Goal: Task Accomplishment & Management: Manage account settings

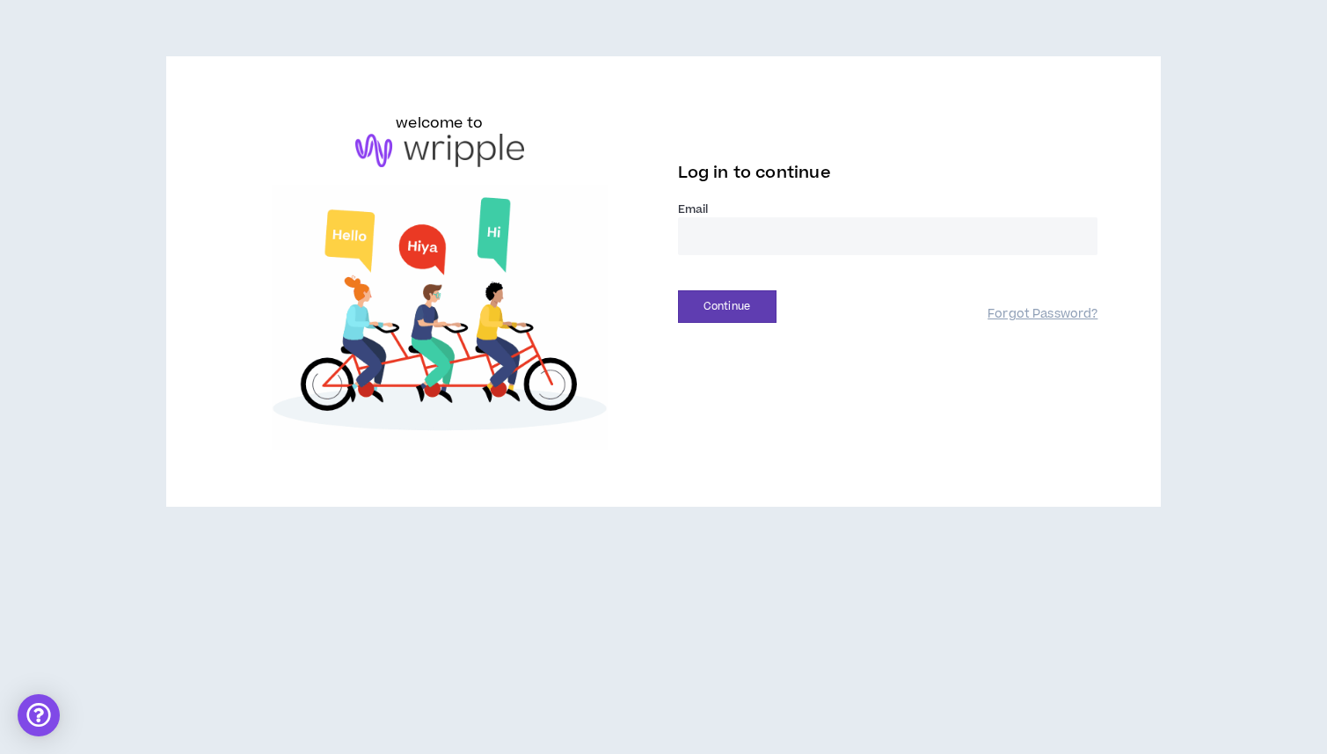
click at [767, 232] on input "email" at bounding box center [888, 236] width 420 height 38
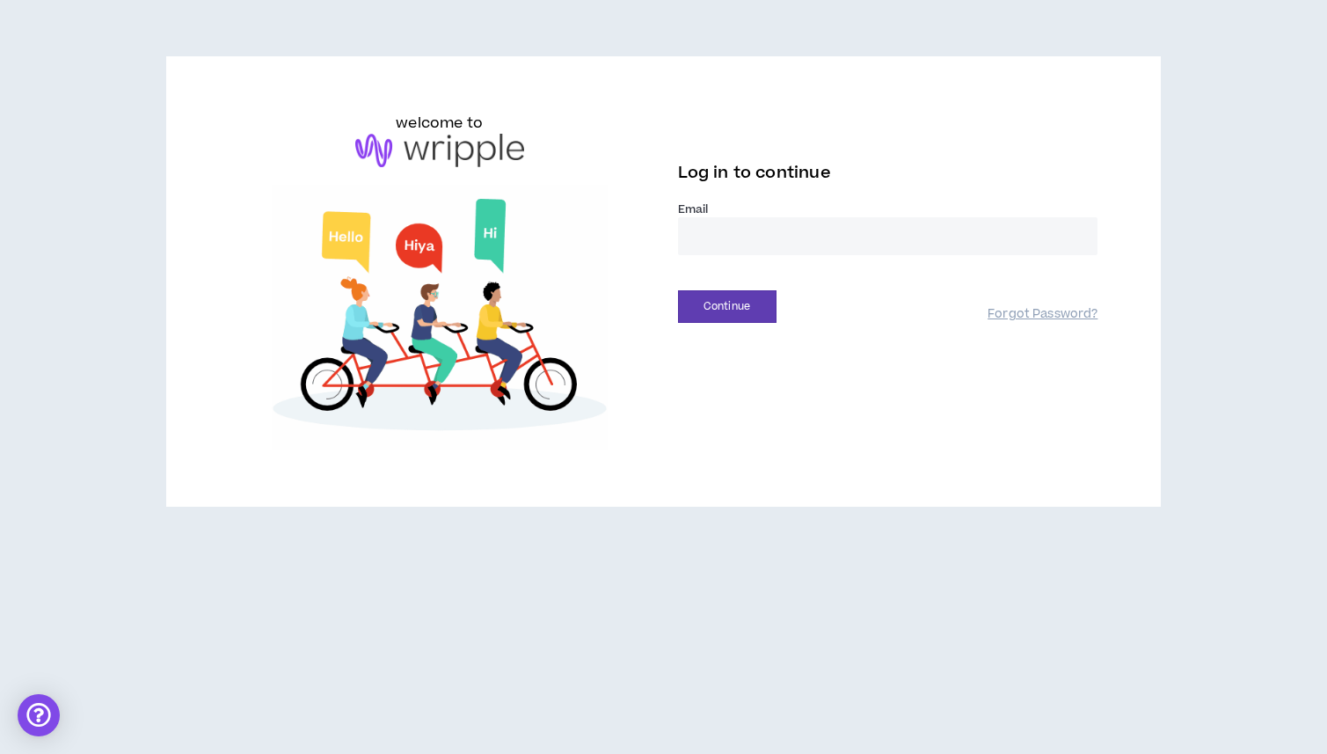
type input "**********"
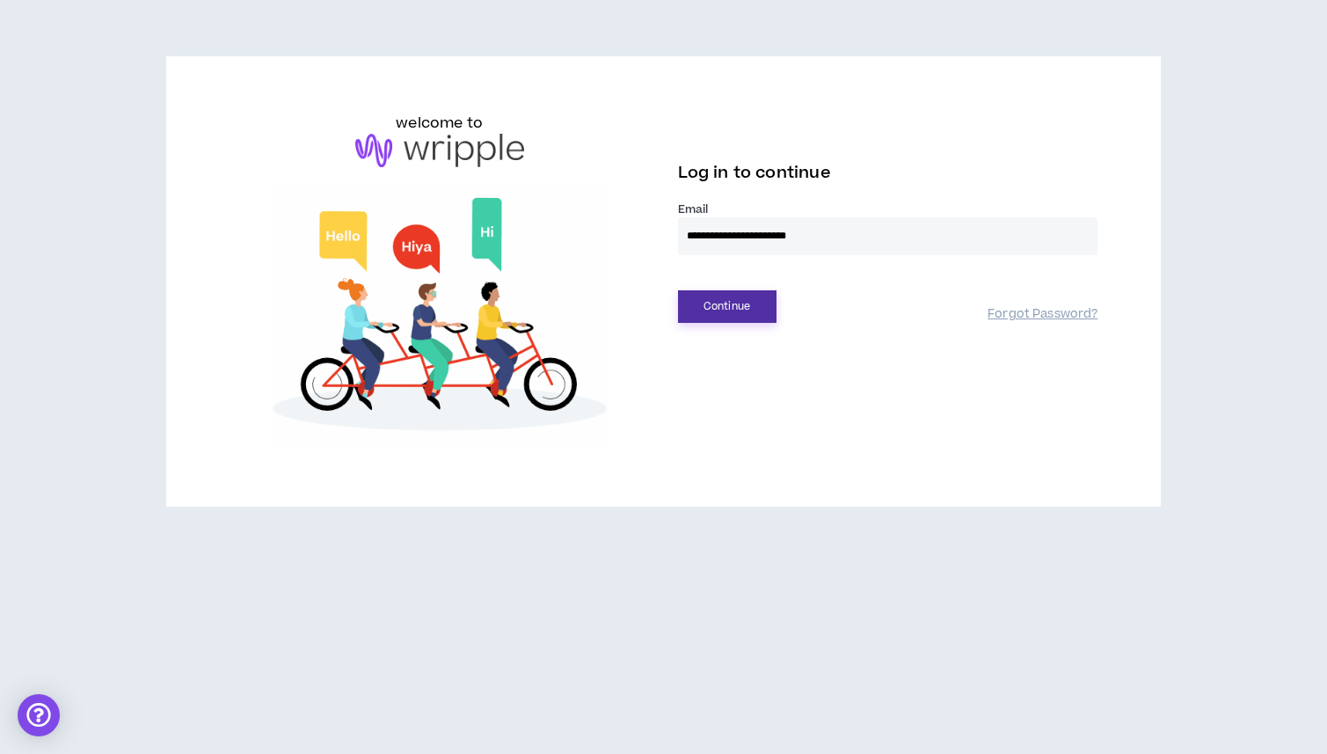
click at [709, 304] on button "Continue" at bounding box center [727, 306] width 99 height 33
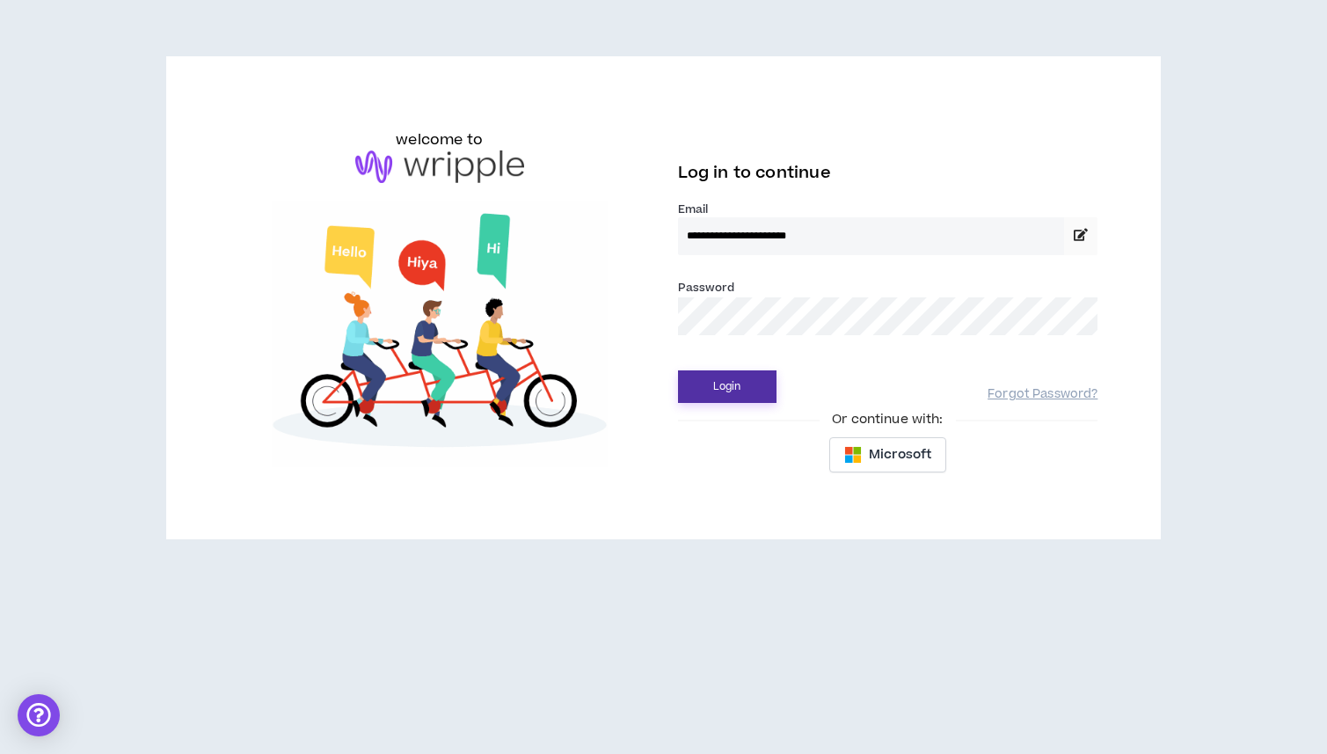
click at [725, 396] on button "Login" at bounding box center [727, 386] width 99 height 33
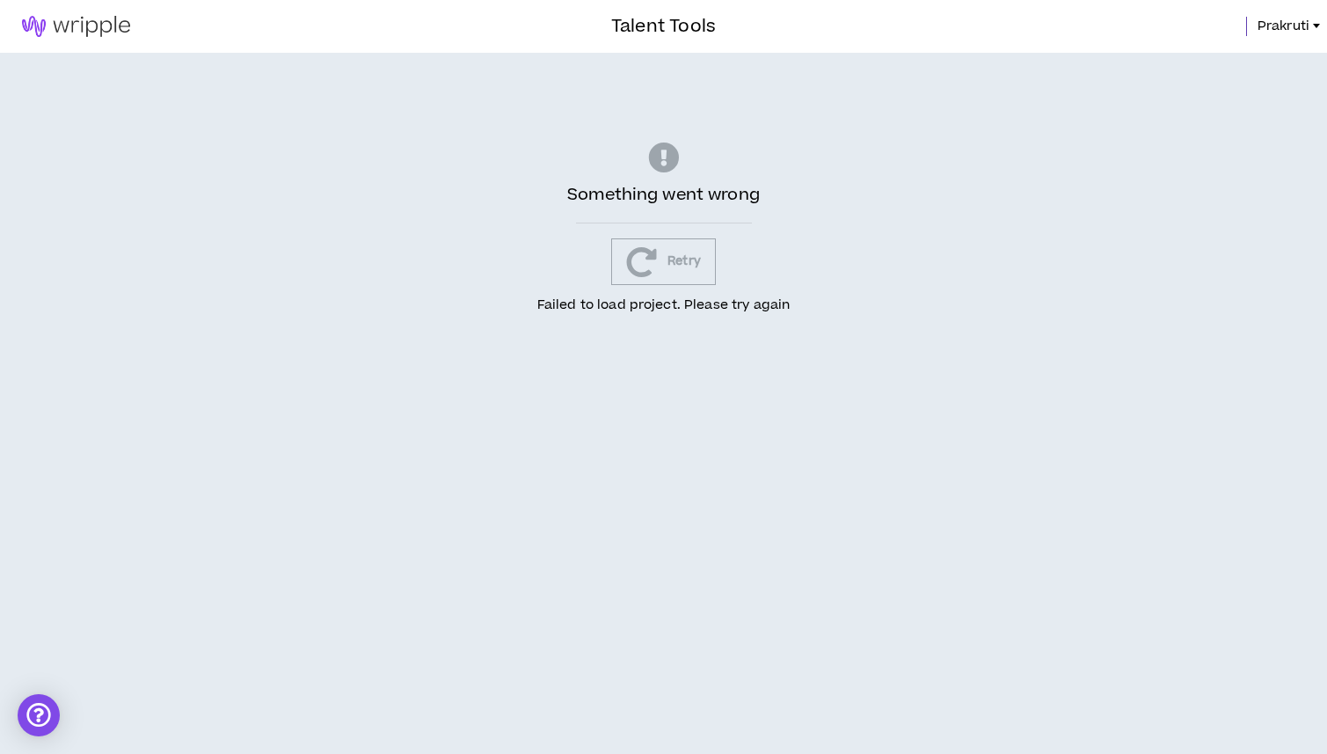
click at [161, 164] on div "Something went wrong Retry Failed to load project. Please try again" at bounding box center [663, 229] width 1327 height 352
click at [103, 0] on link at bounding box center [76, 26] width 152 height 53
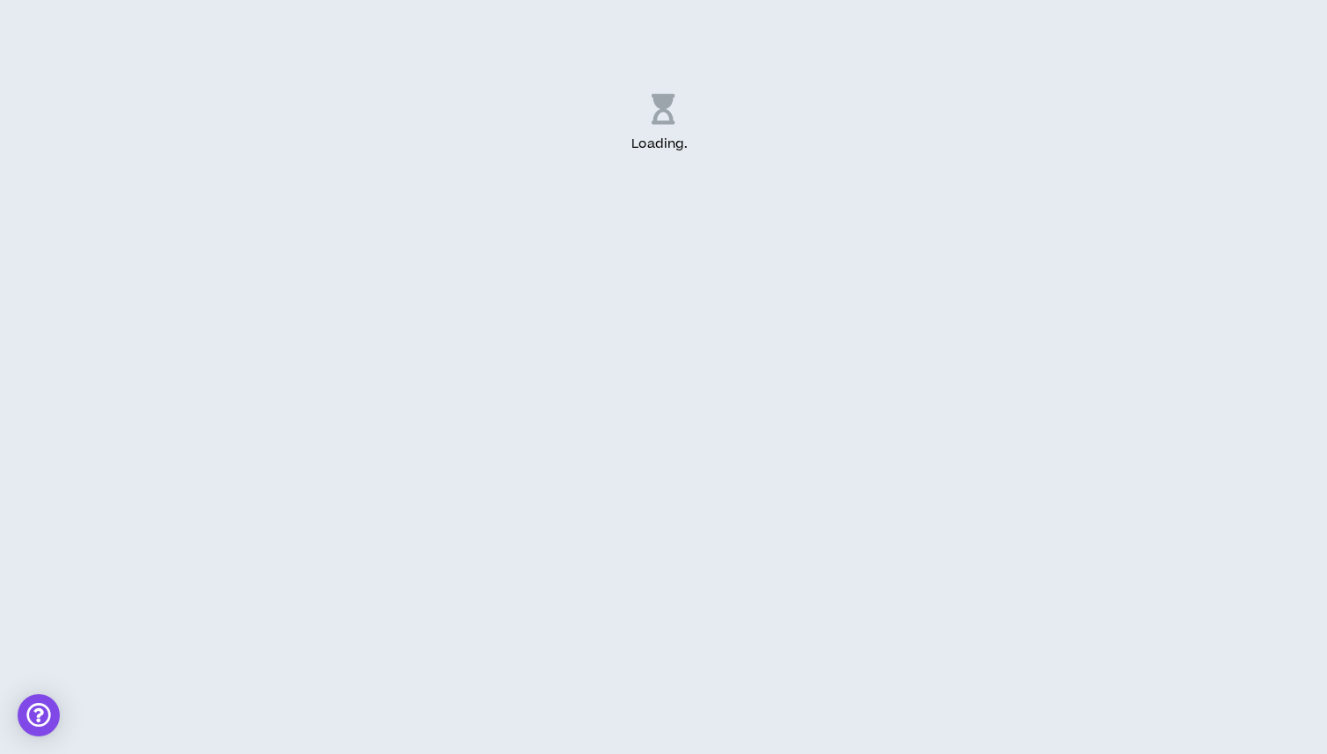
click at [1031, 34] on div "Loading . .." at bounding box center [664, 146] width 1126 height 264
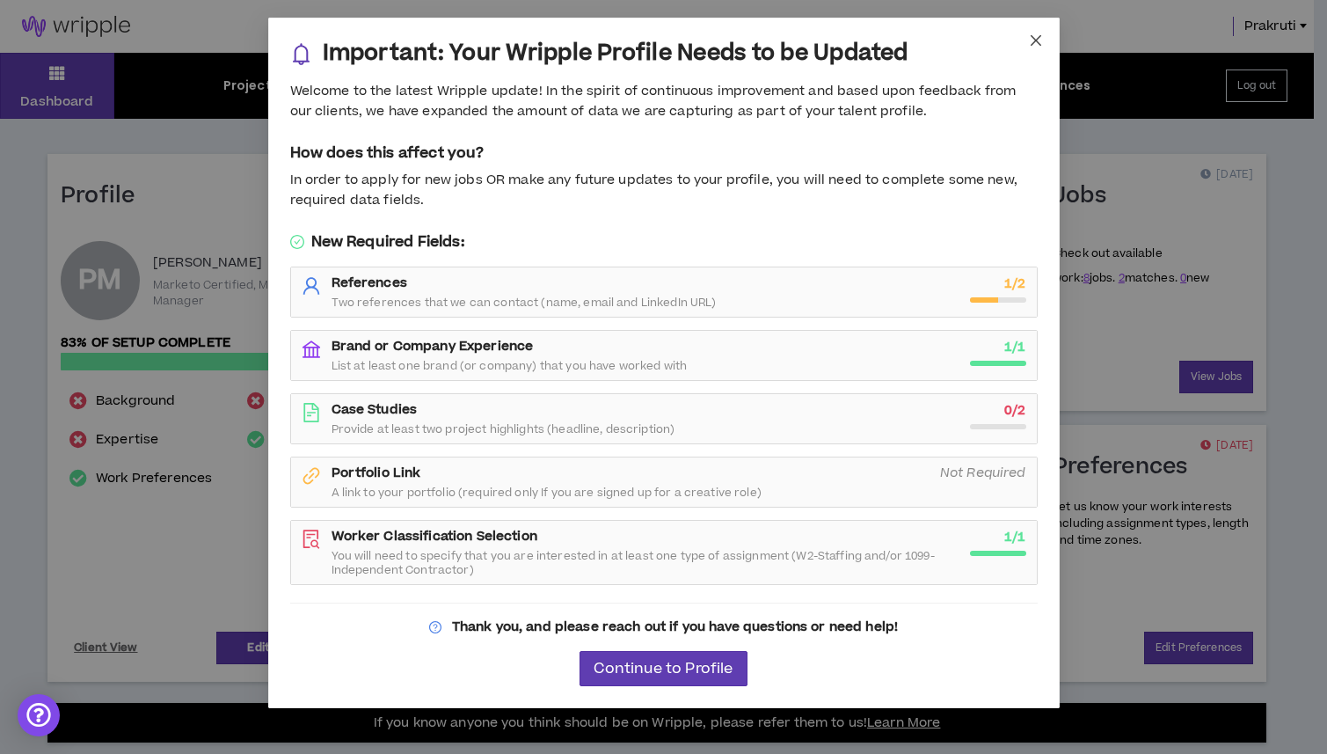
click at [1041, 51] on span "Close" at bounding box center [1035, 41] width 47 height 47
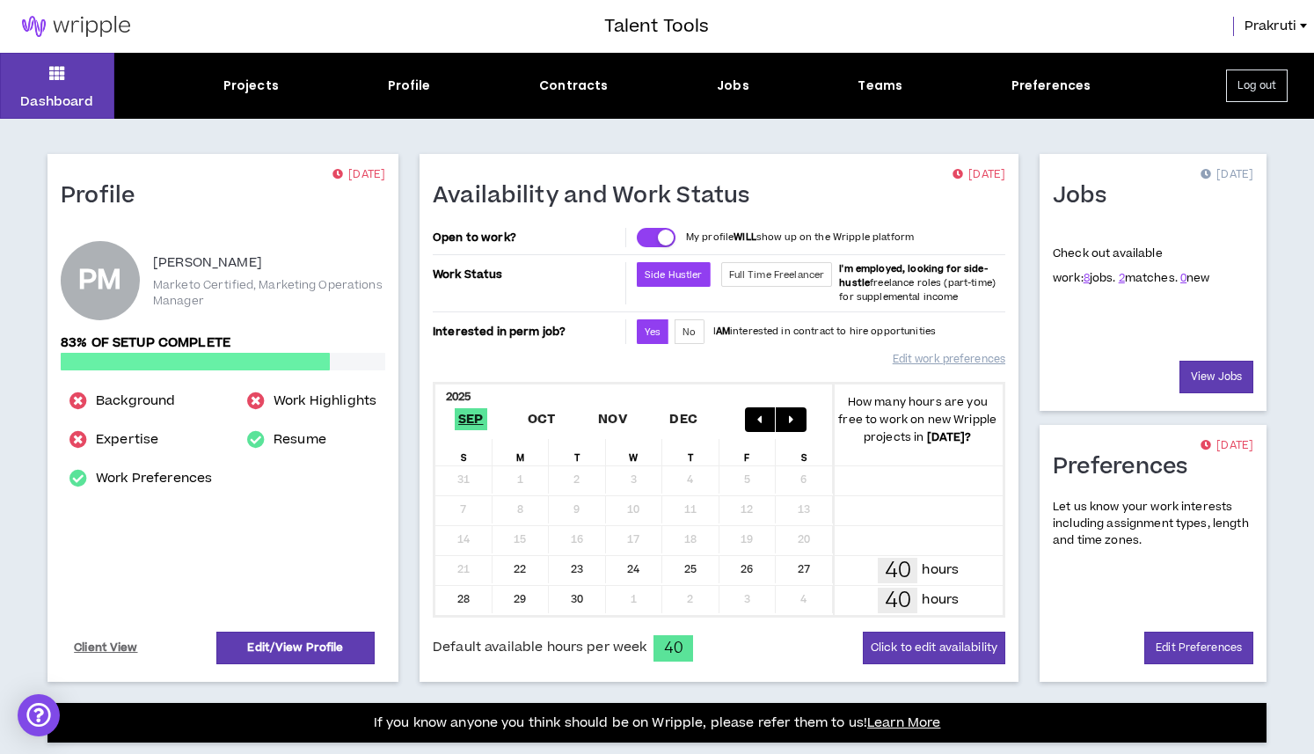
click at [750, 84] on div "Projects Profile Contracts Jobs Teams Preferences" at bounding box center [656, 86] width 1085 height 18
click at [736, 86] on div "Jobs" at bounding box center [733, 86] width 33 height 18
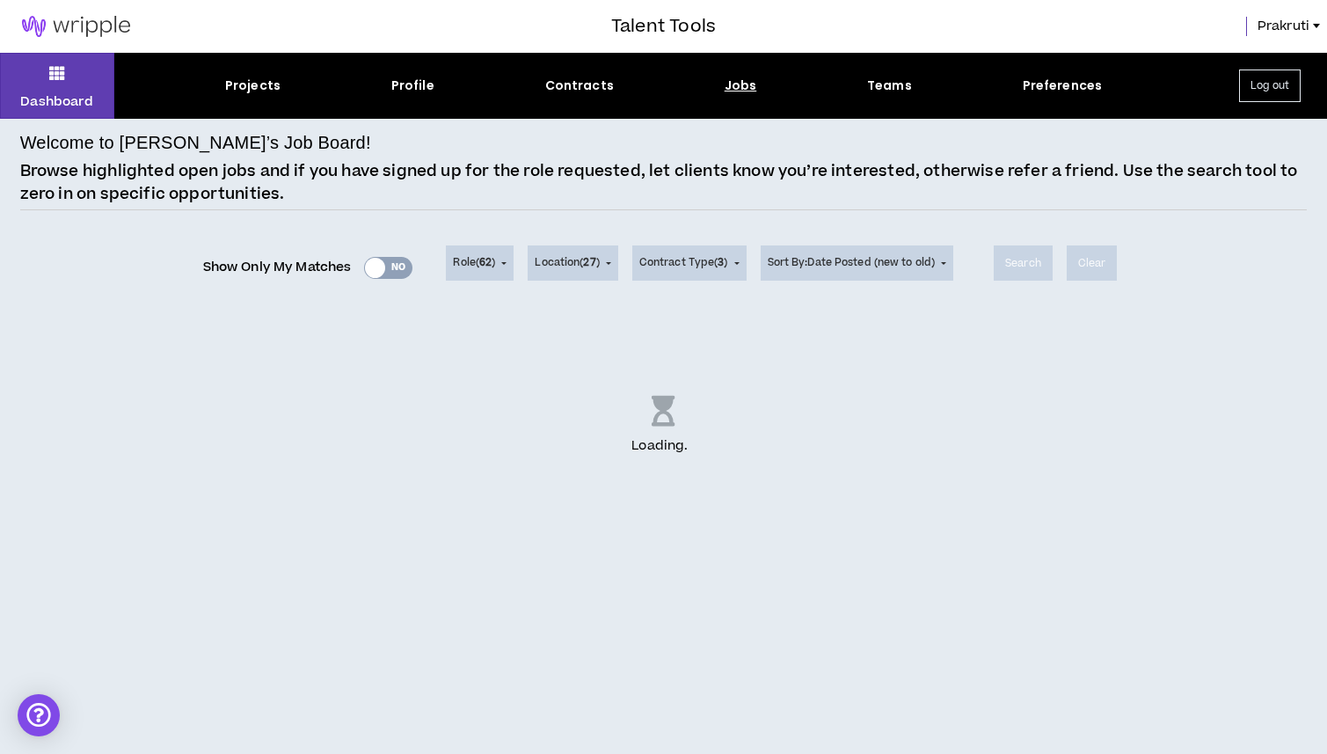
click at [374, 267] on div "Show Only My Matches Yes No" at bounding box center [308, 267] width 210 height 26
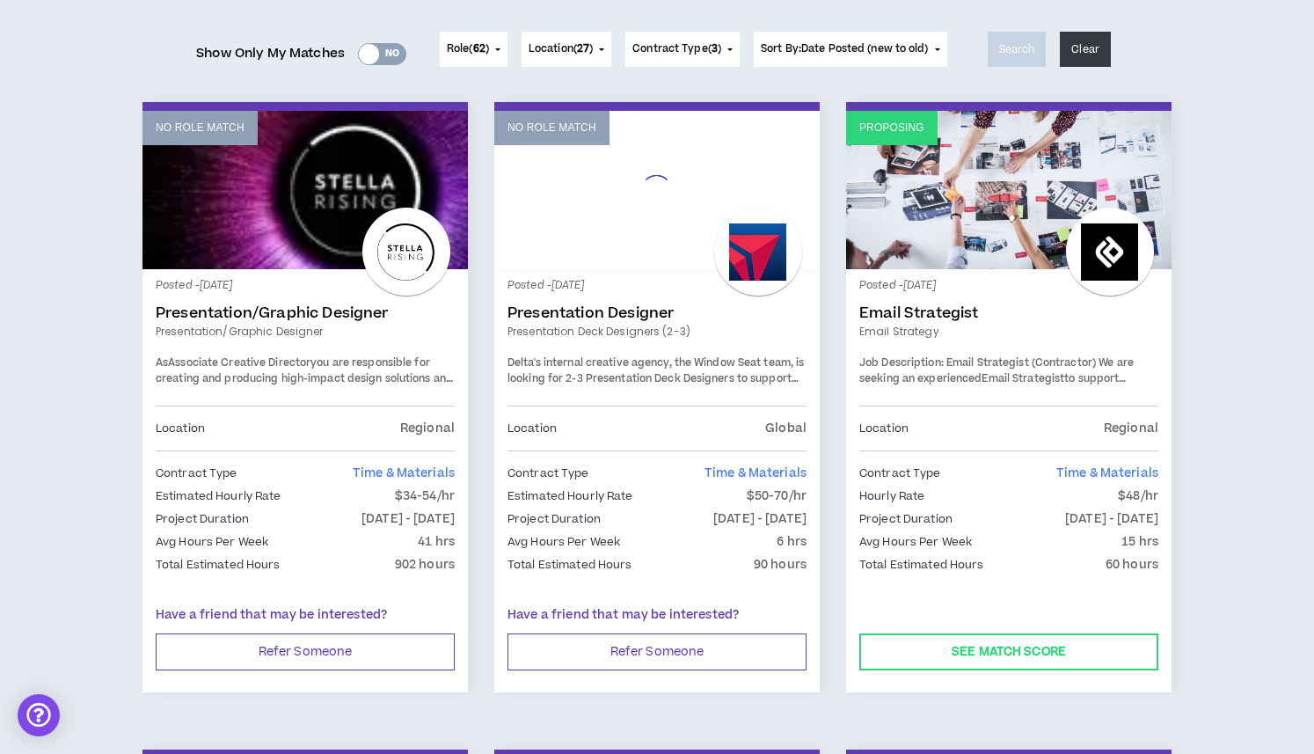
scroll to position [213, 0]
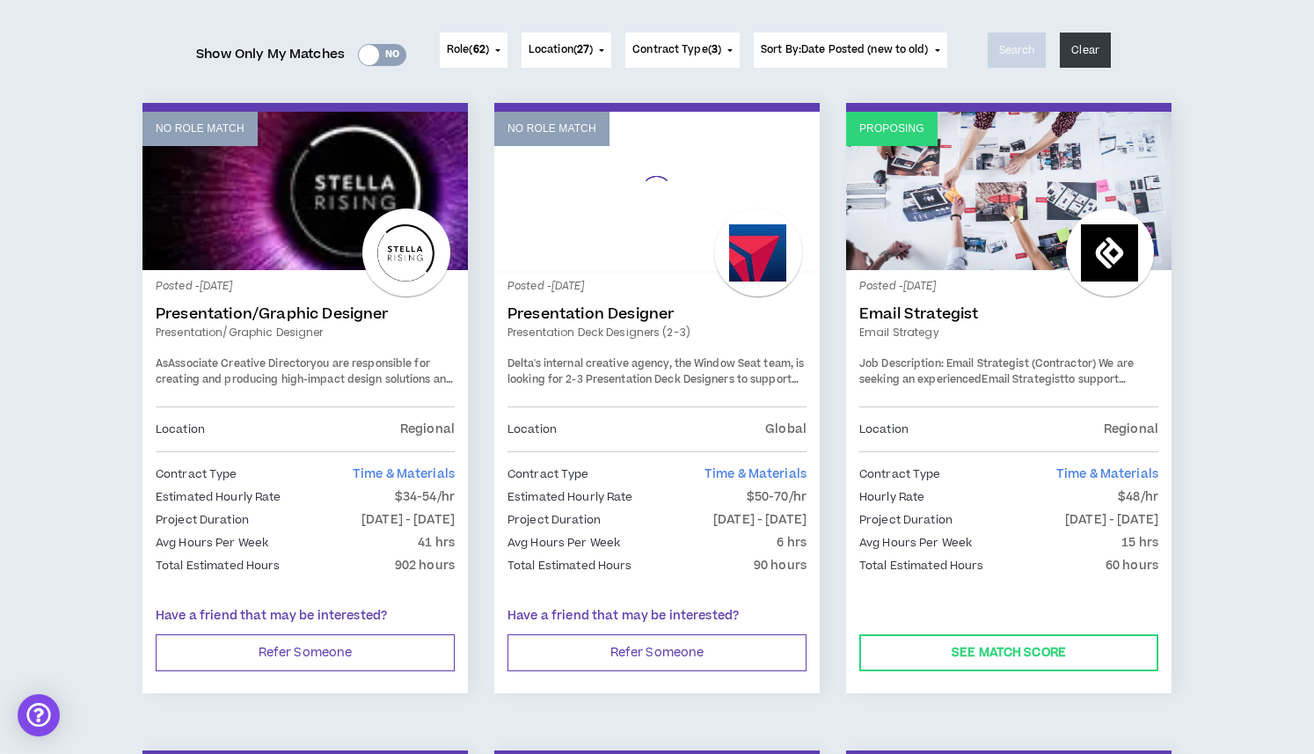
click at [952, 337] on link "Email Strategy" at bounding box center [1008, 333] width 299 height 16
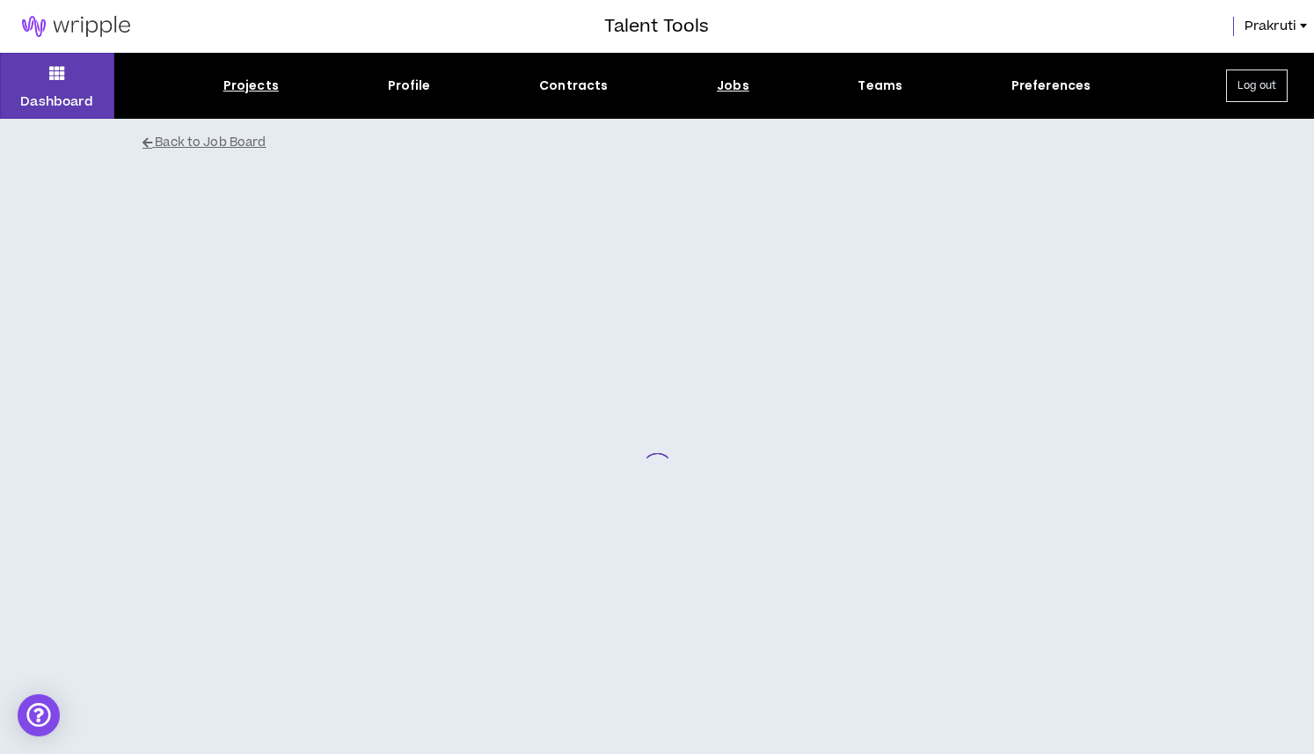
click at [238, 91] on div "Projects" at bounding box center [250, 86] width 55 height 18
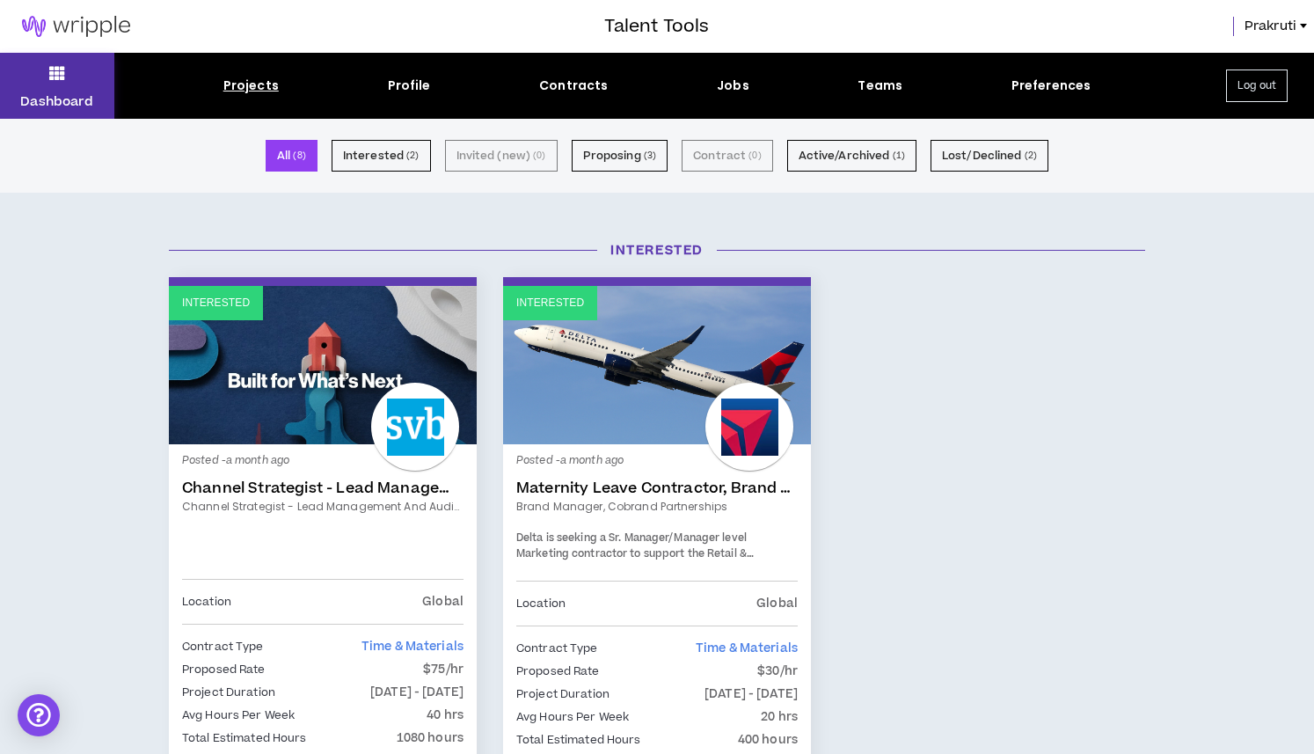
click at [59, 99] on p "Dashboard" at bounding box center [56, 101] width 73 height 18
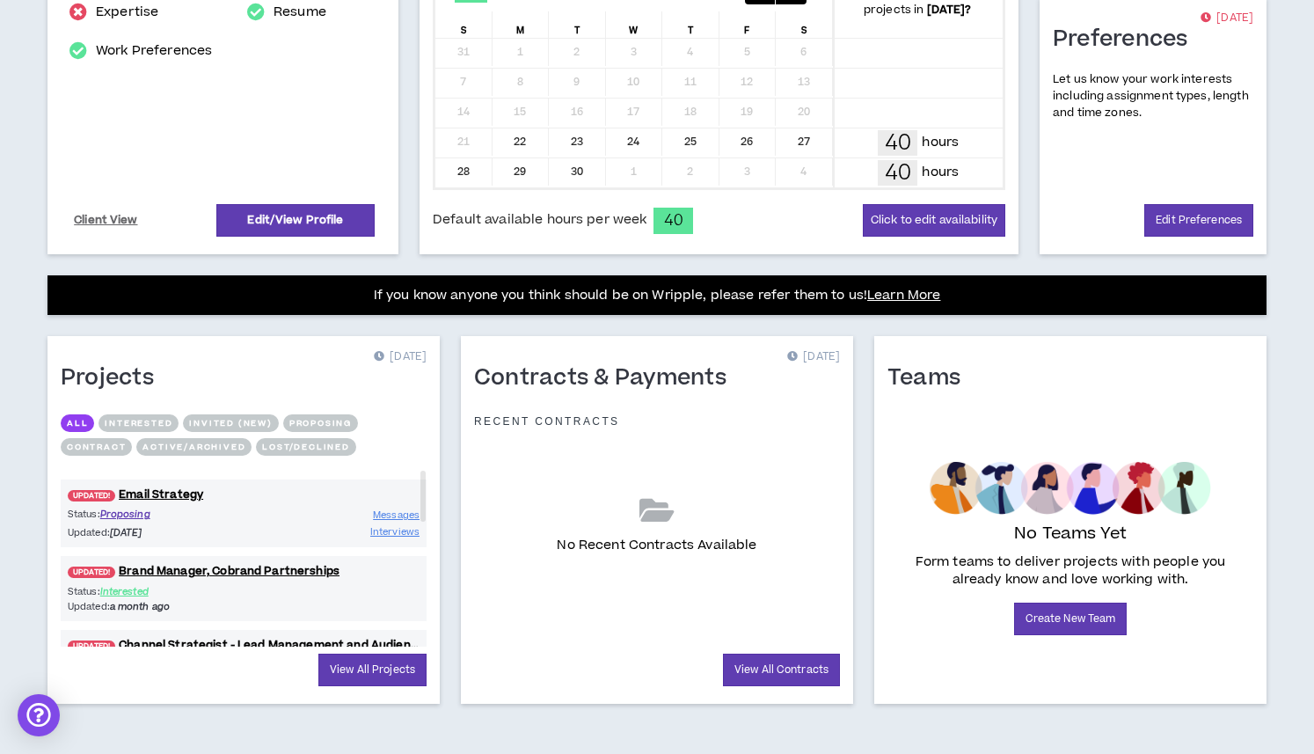
scroll to position [434, 0]
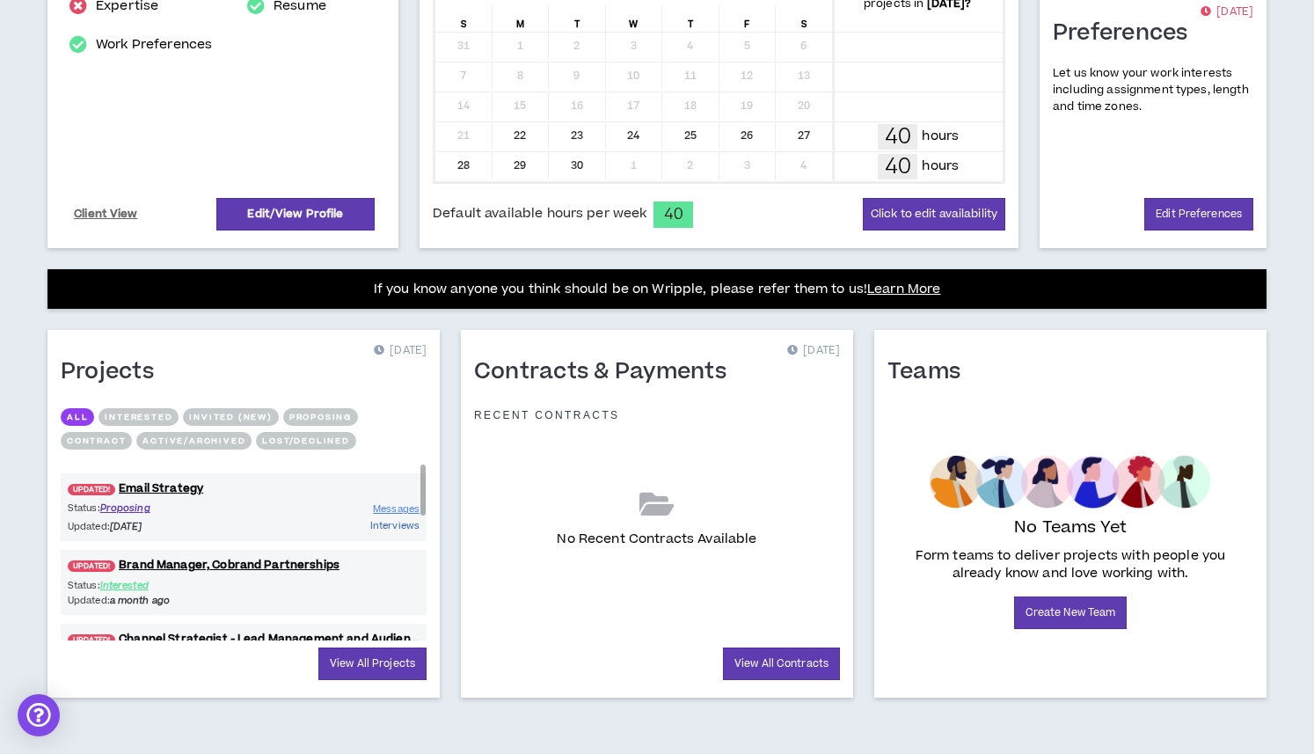
click at [374, 524] on span "Interviews" at bounding box center [394, 525] width 49 height 13
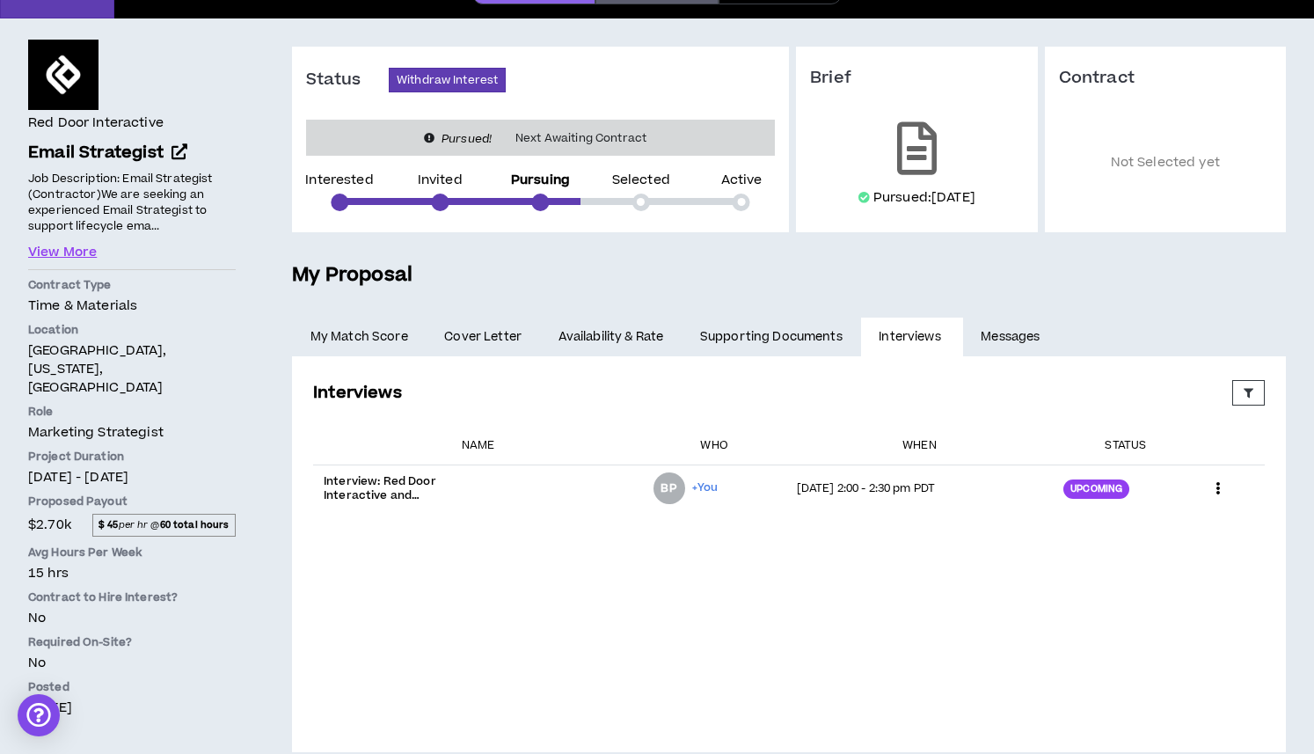
scroll to position [128, 0]
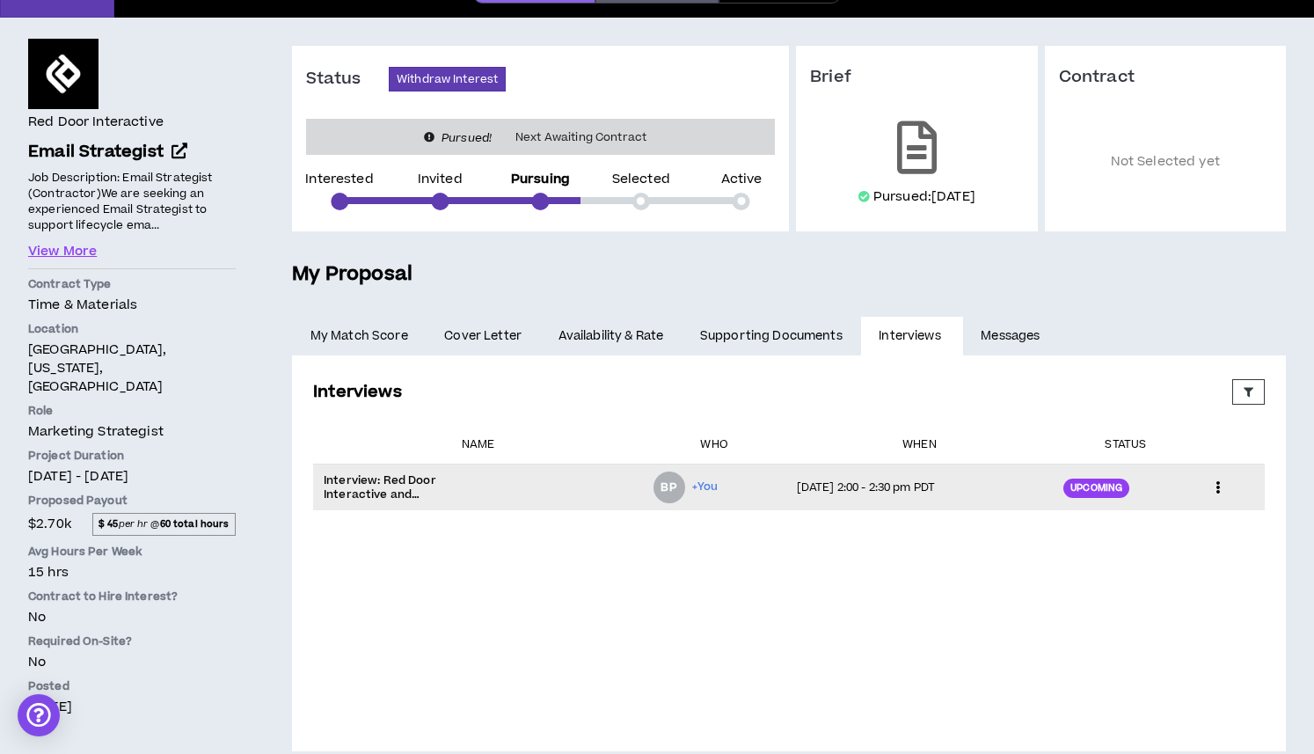
click at [869, 493] on p "[DATE] 2:00 - 2:30 pm PDT" at bounding box center [920, 487] width 246 height 14
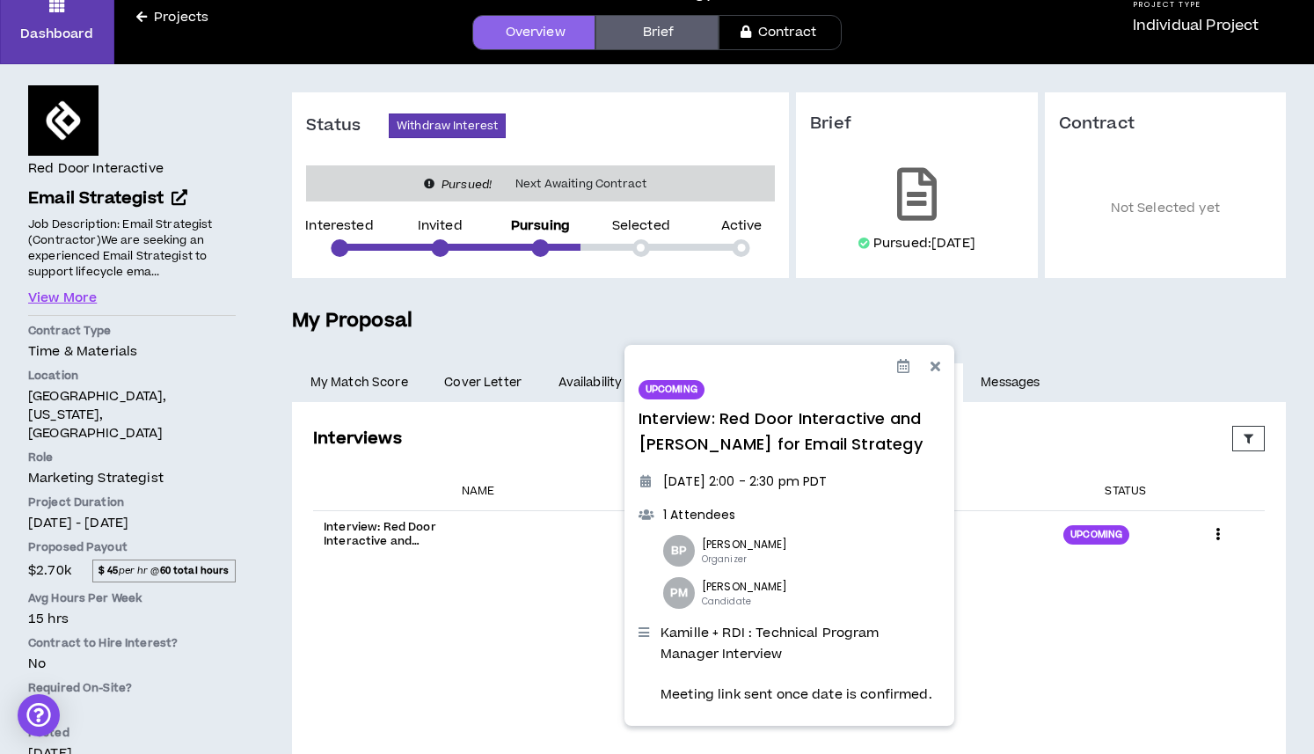
scroll to position [74, 0]
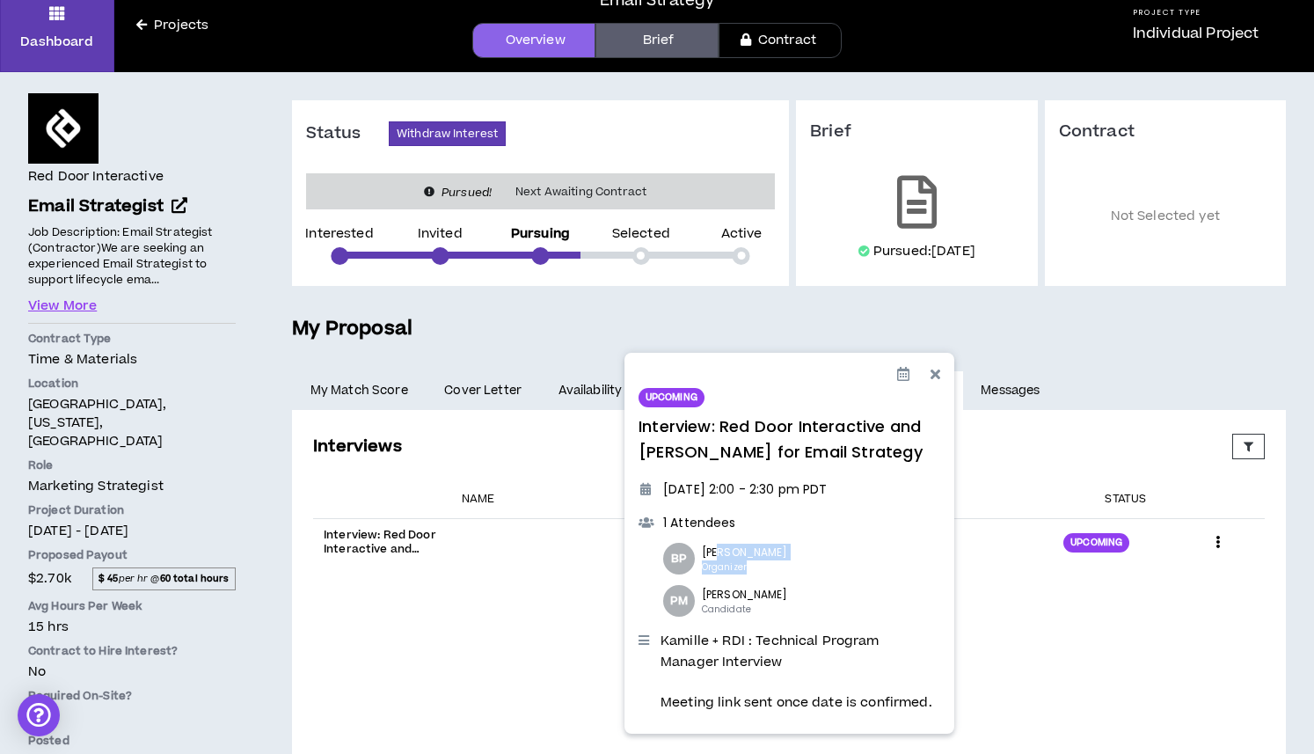
drag, startPoint x: 743, startPoint y: 561, endPoint x: 720, endPoint y: 551, distance: 24.8
click at [720, 551] on div "BP [PERSON_NAME] Organizer" at bounding box center [801, 559] width 277 height 32
click at [720, 551] on p "[PERSON_NAME]" at bounding box center [745, 552] width 86 height 17
click at [485, 633] on div "Interviews Proposed Upcoming Completed Rejected Requested Reschedule Canceled E…" at bounding box center [789, 608] width 966 height 362
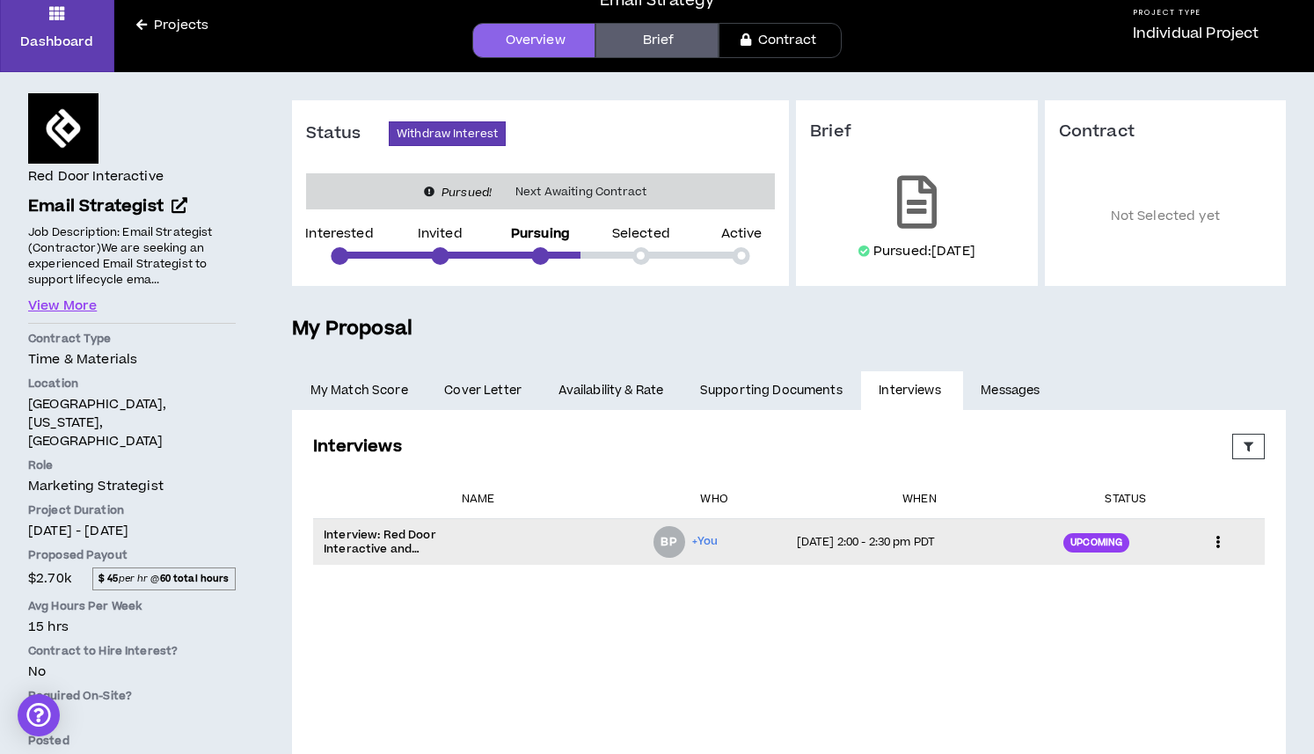
click at [1219, 540] on icon at bounding box center [1218, 542] width 18 height 26
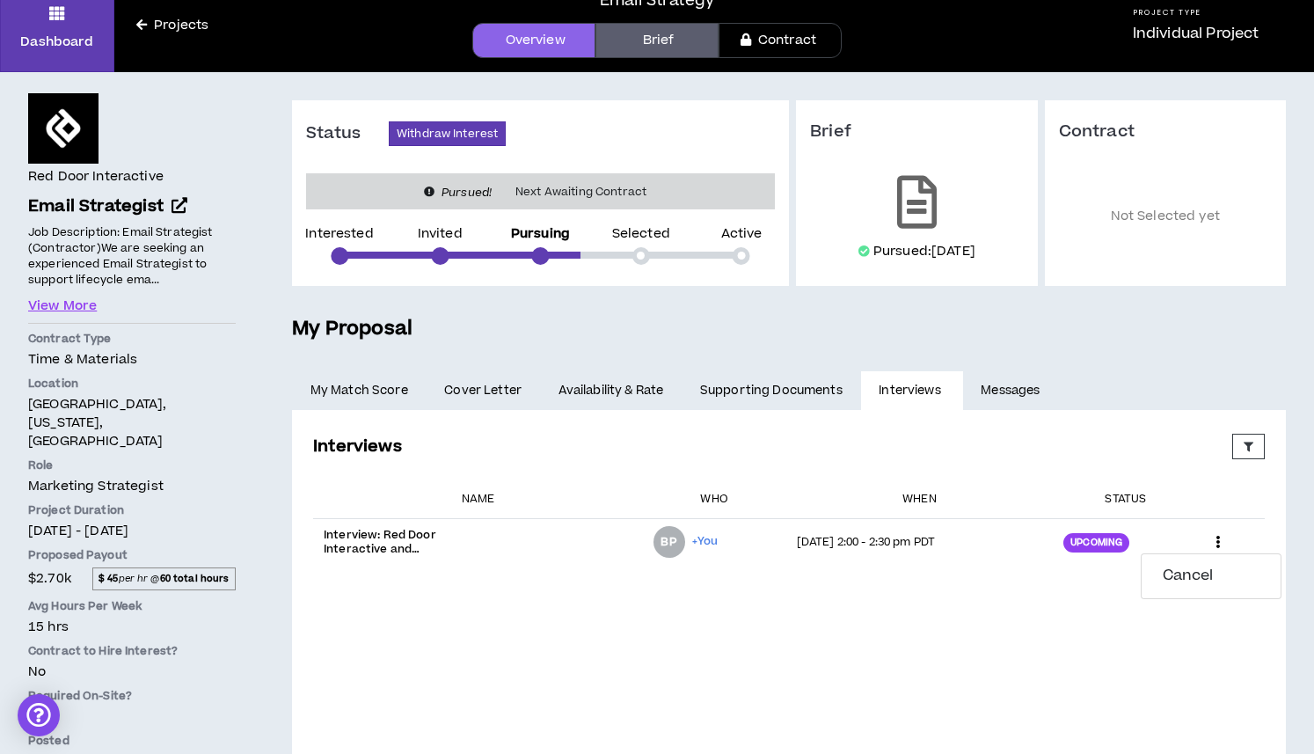
click at [753, 645] on div "Interviews Proposed Upcoming Completed Rejected Requested Reschedule Canceled E…" at bounding box center [789, 608] width 966 height 362
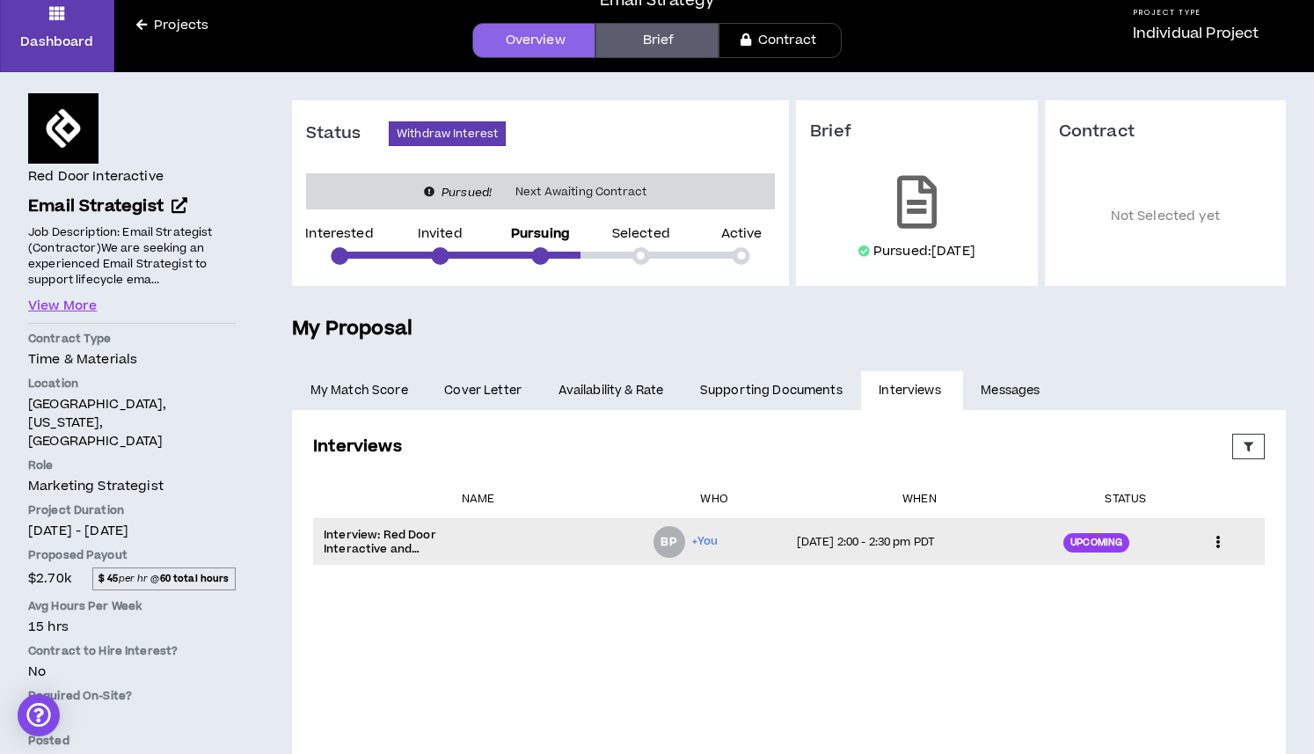
click at [800, 538] on p "[DATE] 2:00 - 2:30 pm PDT" at bounding box center [920, 542] width 246 height 14
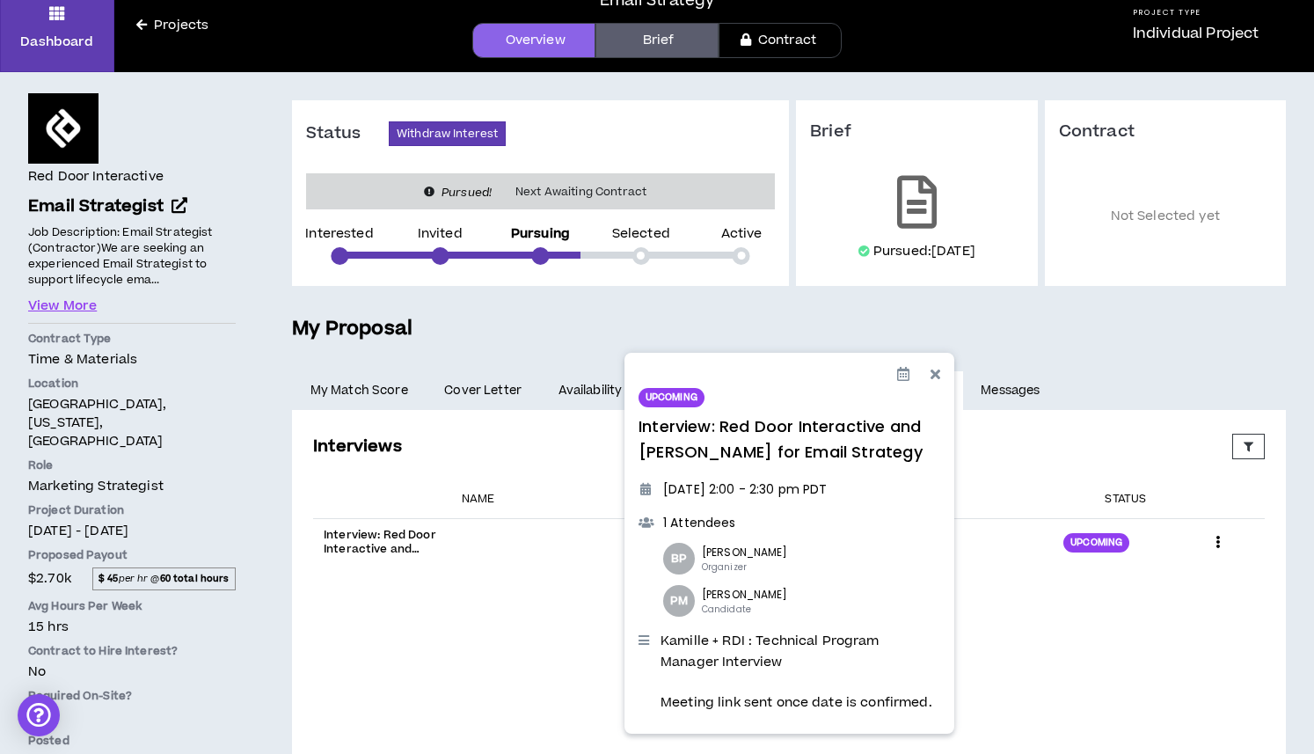
click at [427, 671] on div "Interviews Proposed Upcoming Completed Rejected Requested Reschedule Canceled E…" at bounding box center [789, 608] width 966 height 362
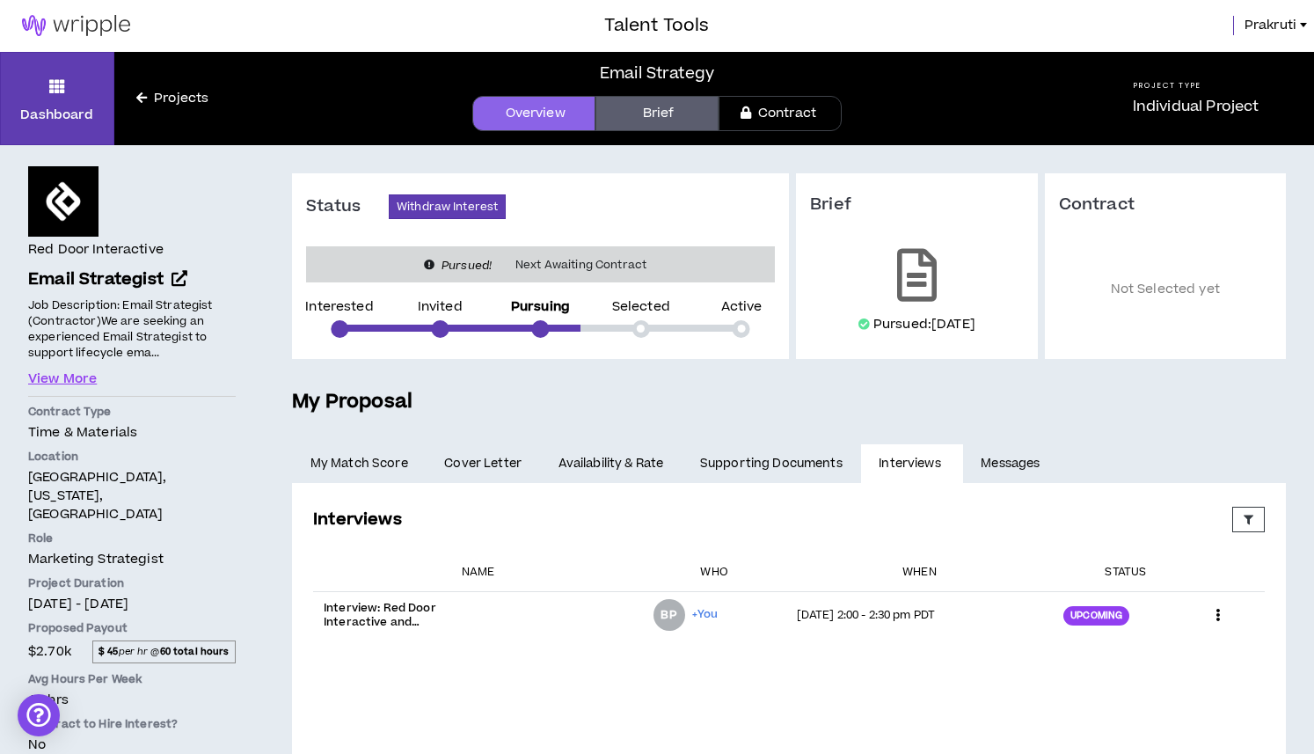
scroll to position [0, 0]
